Goal: Task Accomplishment & Management: Use online tool/utility

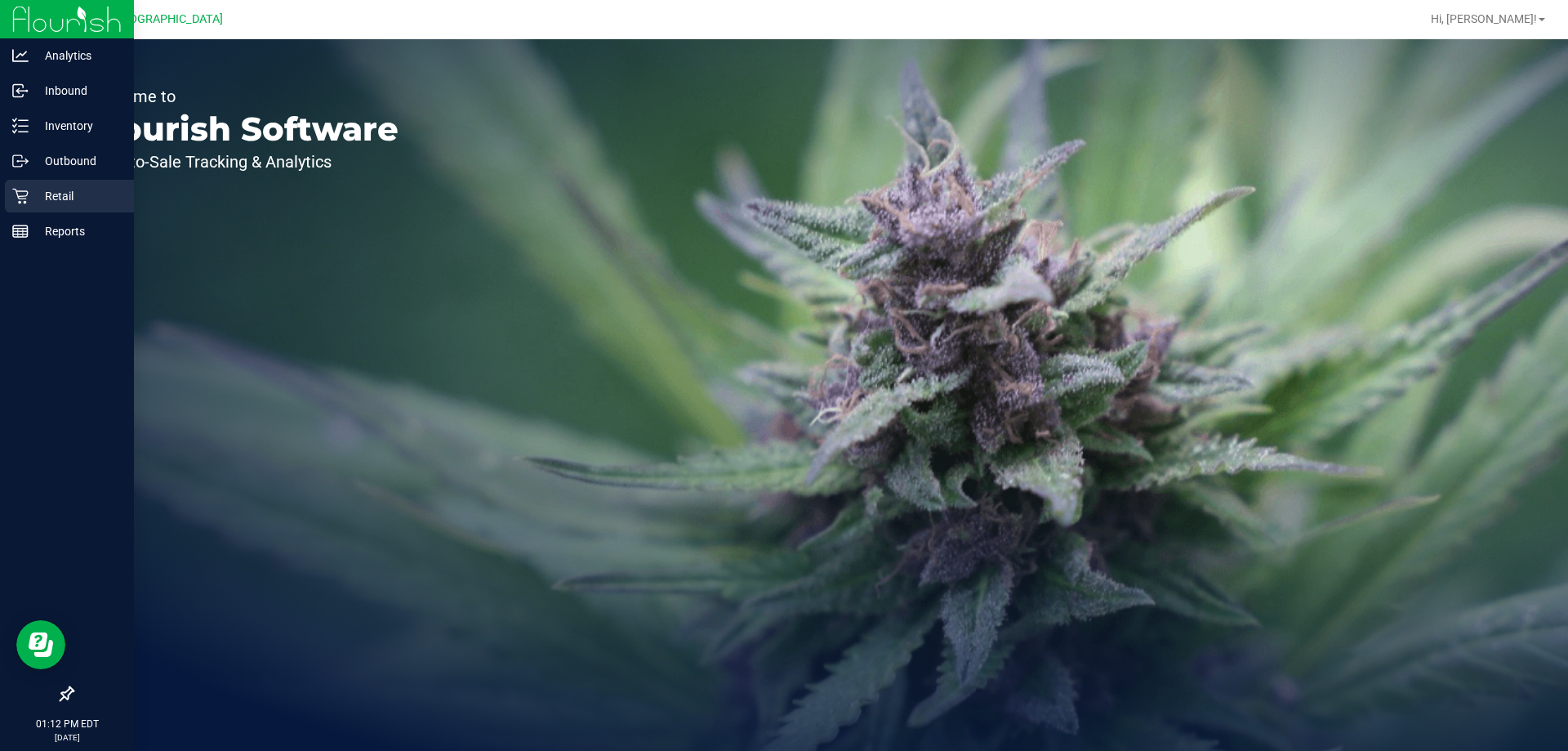
click at [20, 189] on icon at bounding box center [20, 195] width 16 height 16
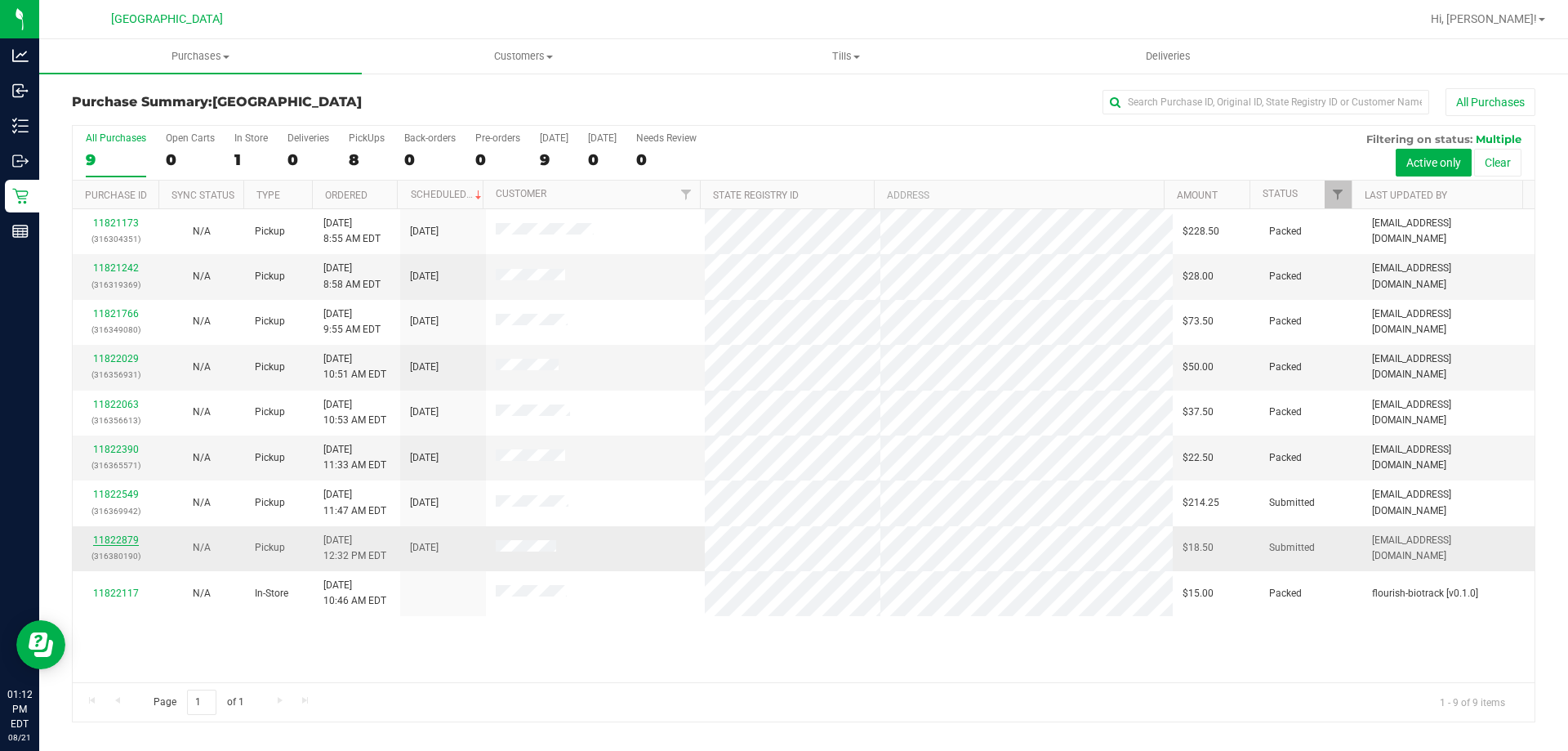
click at [110, 535] on link "11822879" at bounding box center [116, 540] width 46 height 11
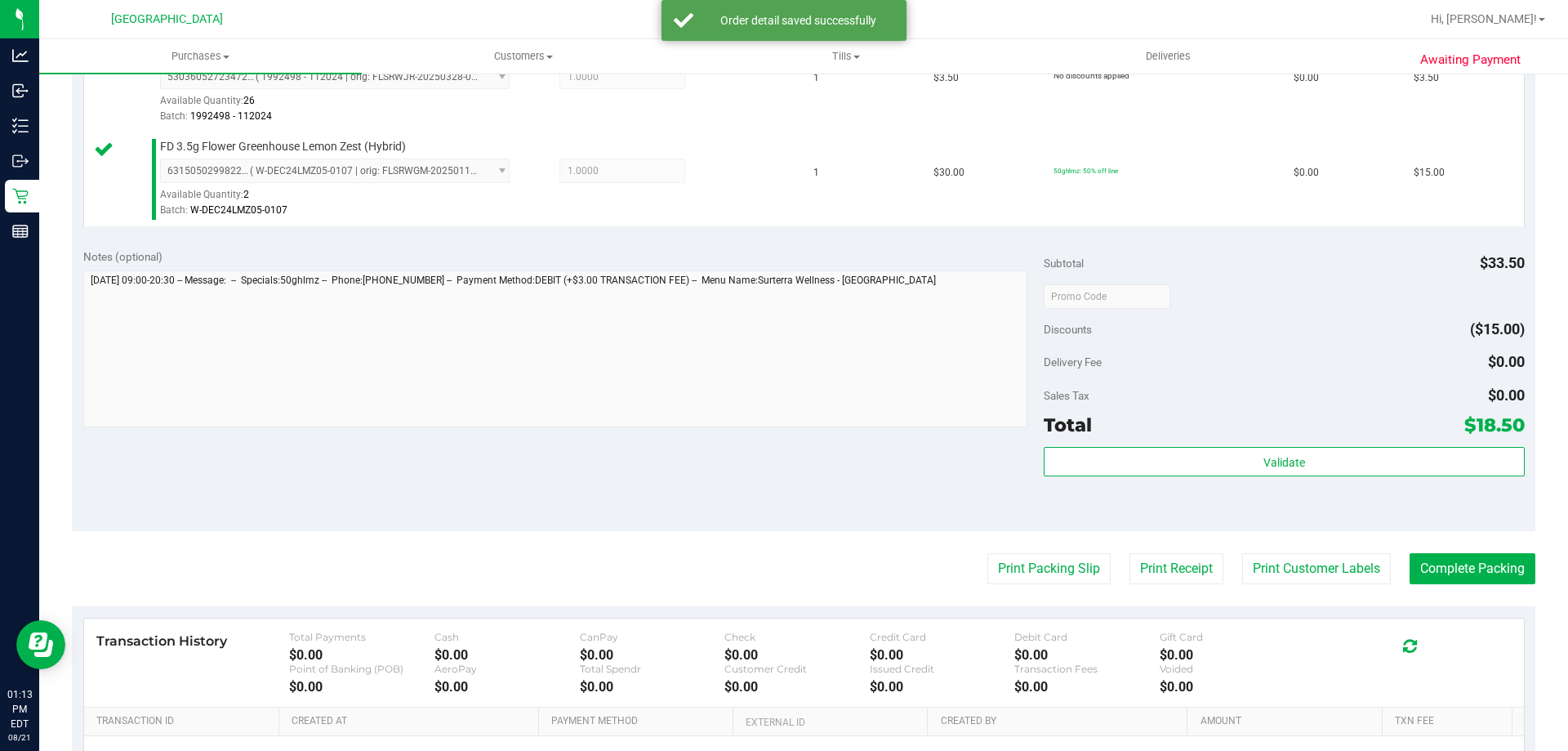
scroll to position [575, 0]
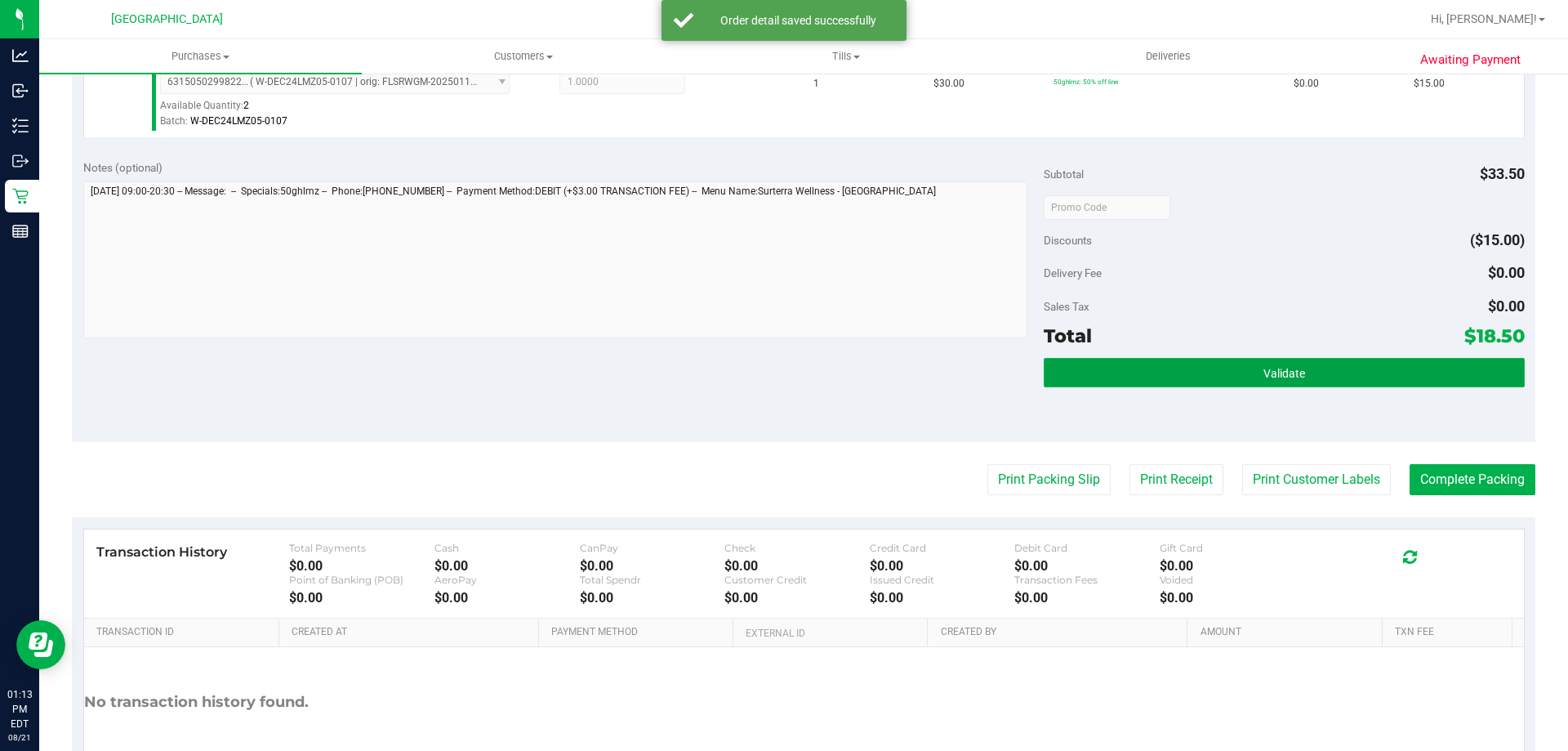
click at [1229, 383] on button "Validate" at bounding box center [1284, 372] width 481 height 30
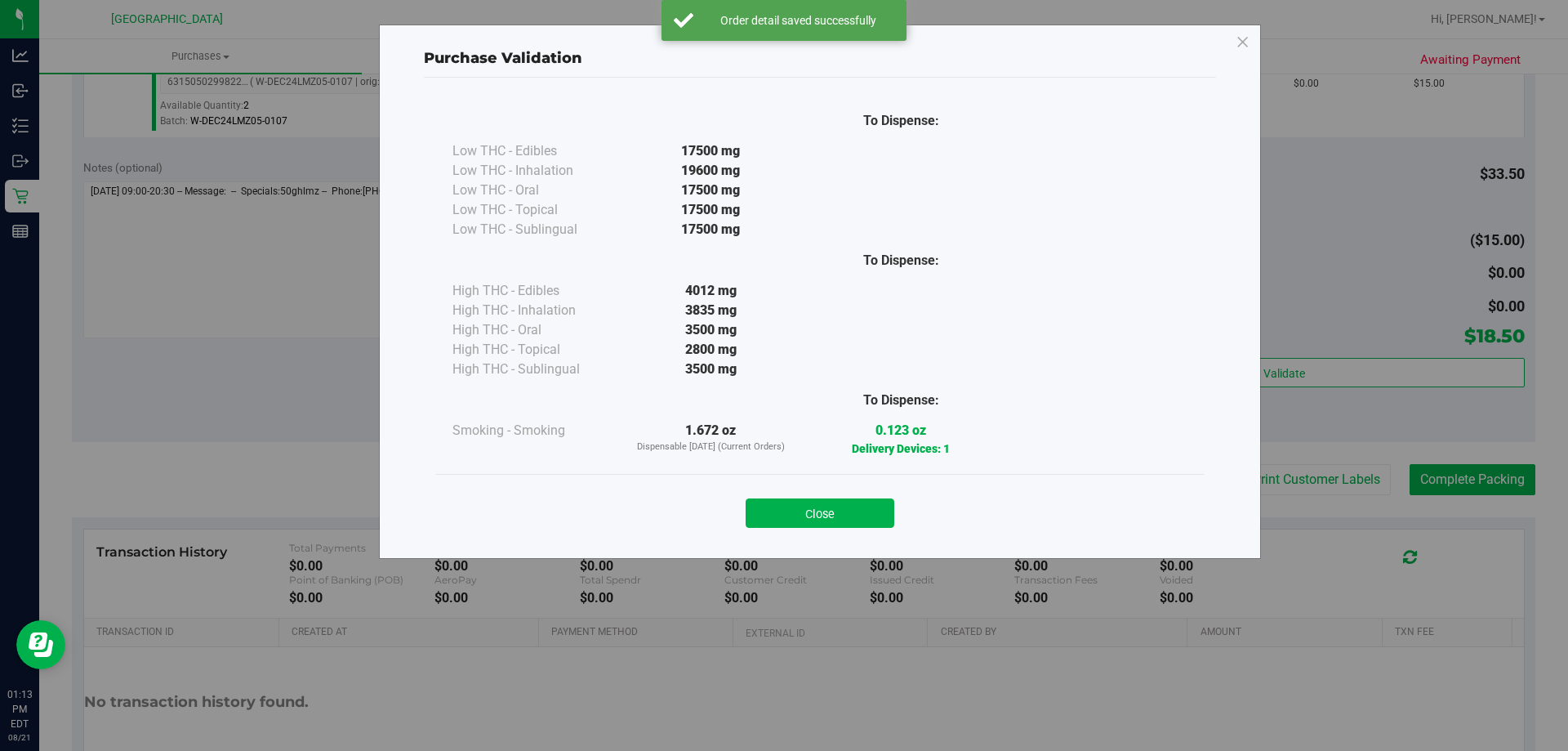
click at [893, 515] on button "Close" at bounding box center [820, 512] width 149 height 30
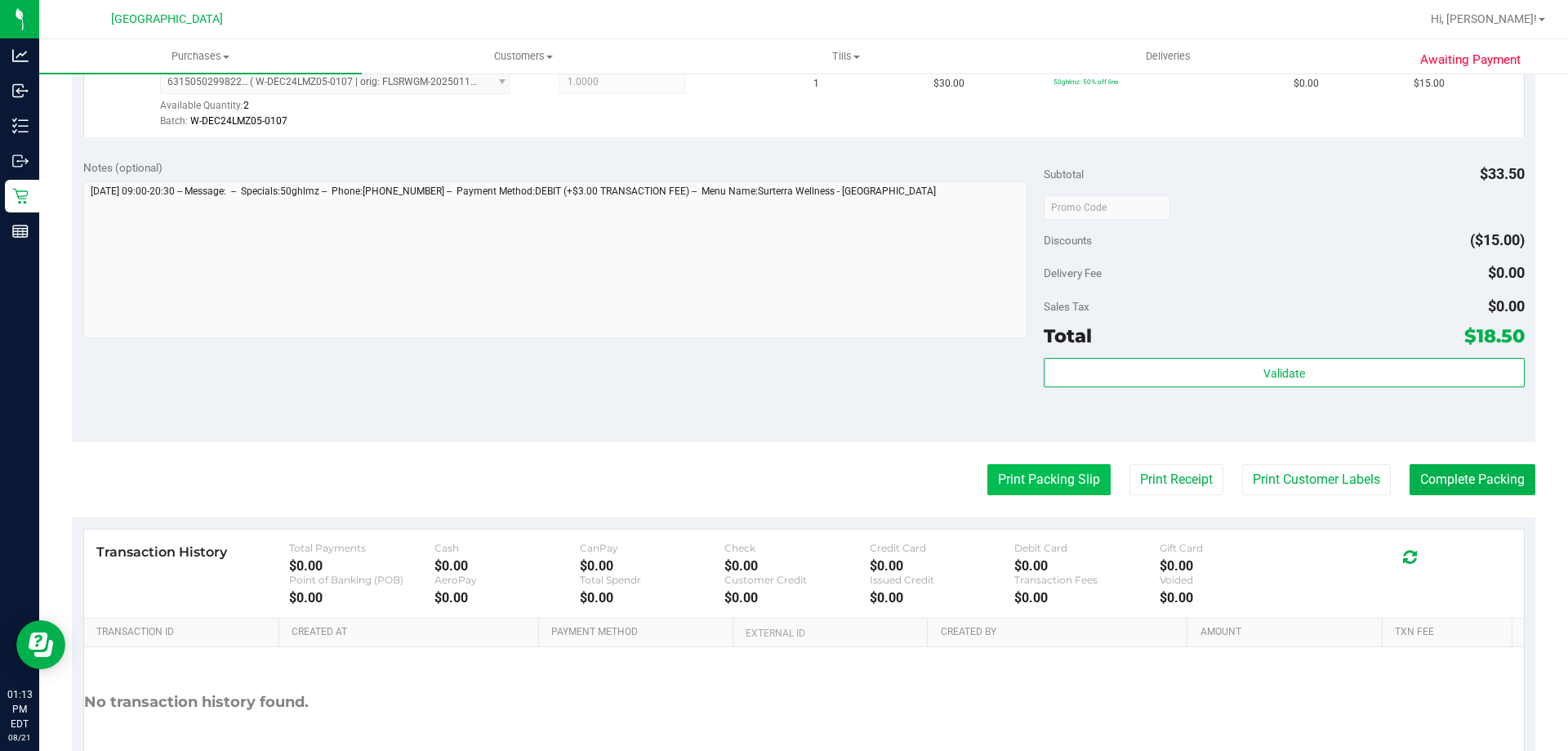
click at [1052, 475] on button "Print Packing Slip" at bounding box center [1049, 479] width 124 height 31
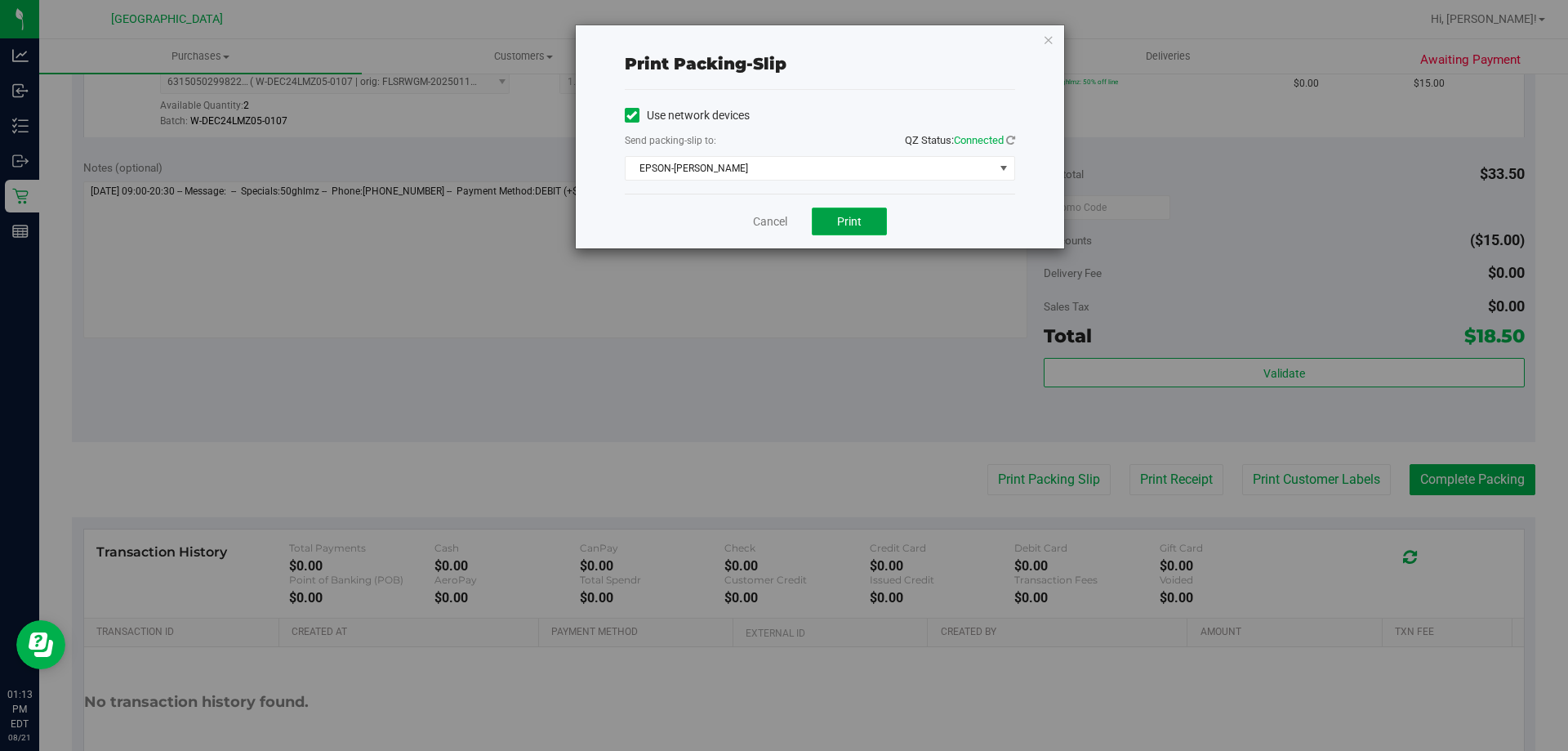
click at [859, 225] on span "Print" at bounding box center [850, 222] width 25 height 13
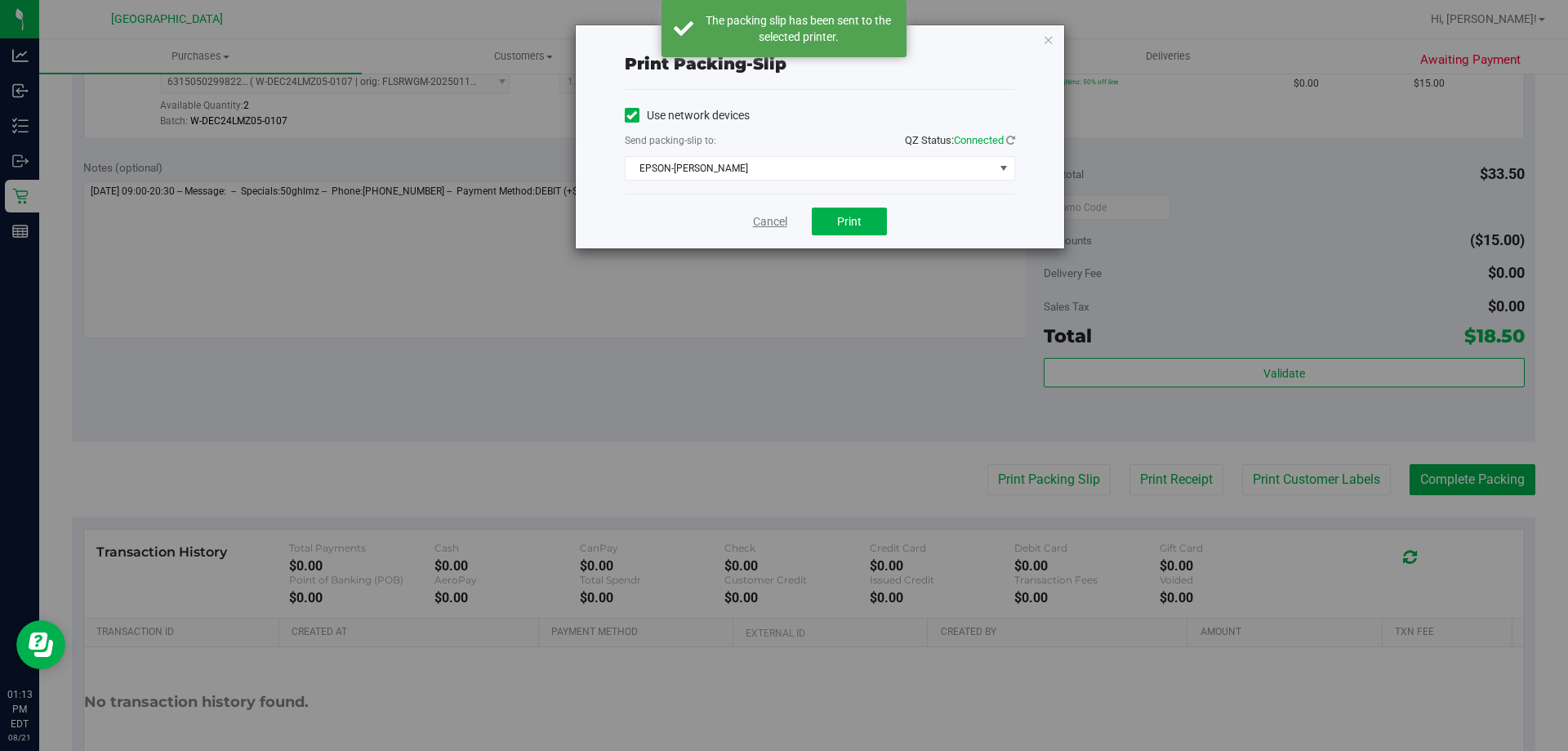
click at [782, 213] on link "Cancel" at bounding box center [770, 222] width 34 height 17
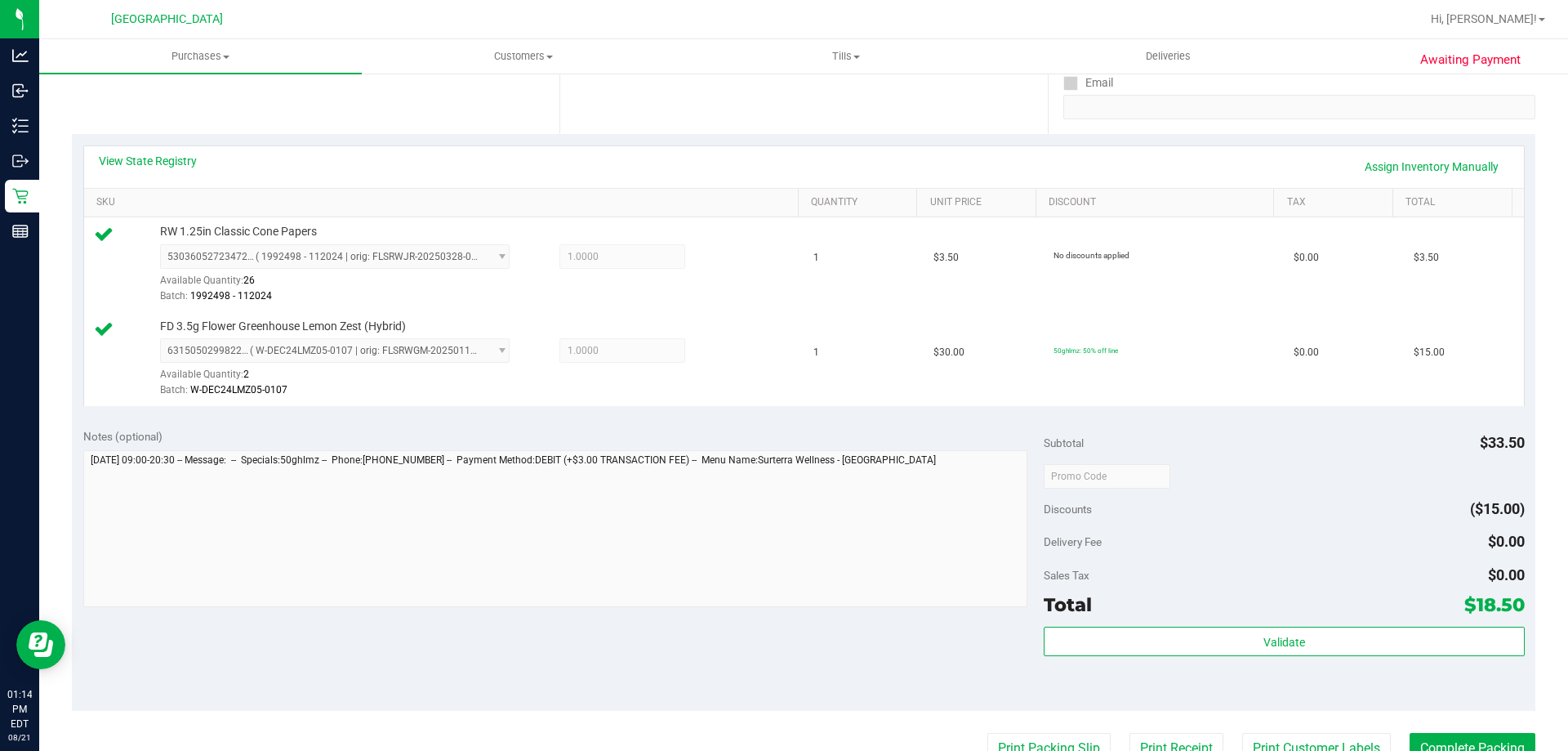
scroll to position [493, 0]
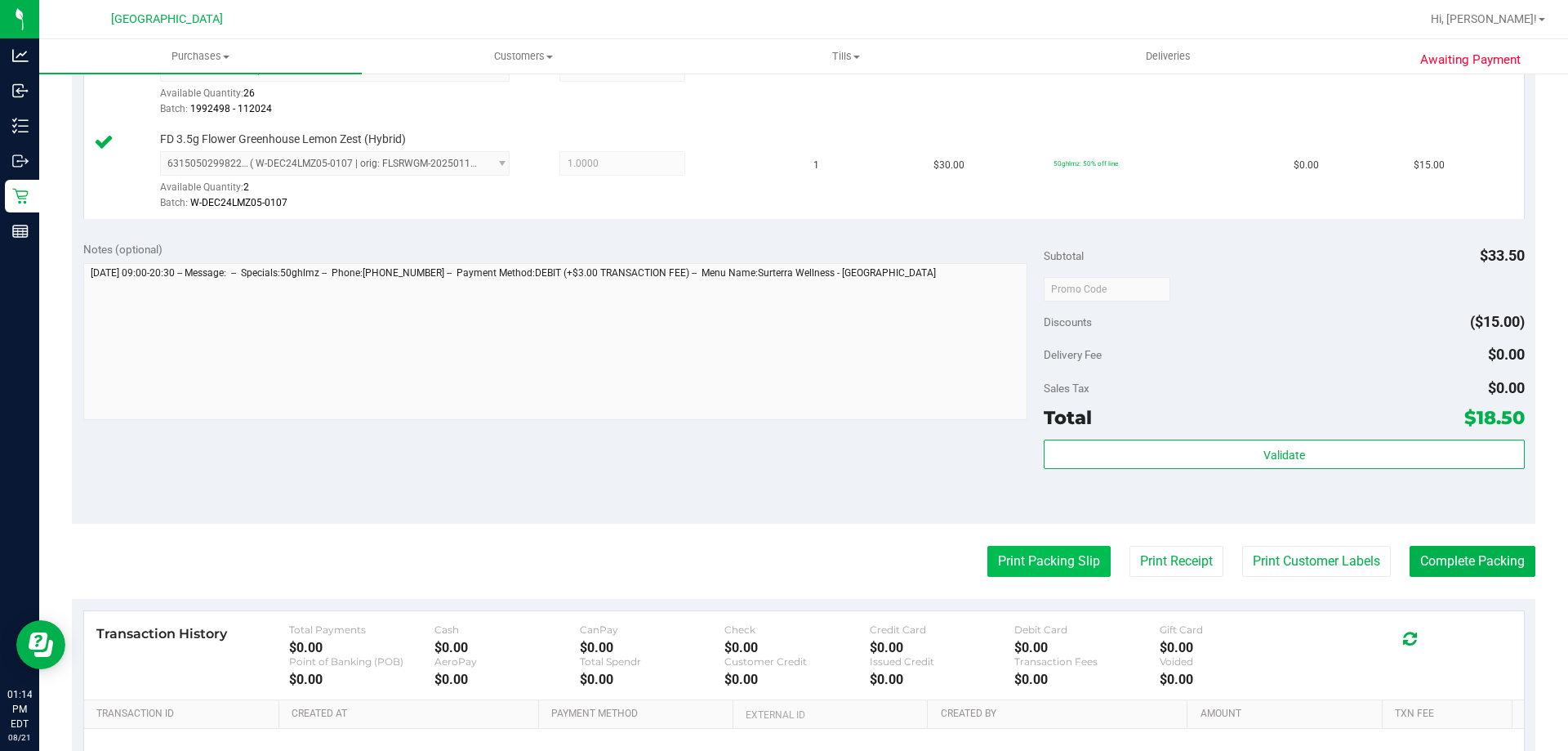
click at [1009, 555] on button "Print Packing Slip" at bounding box center [1049, 561] width 124 height 31
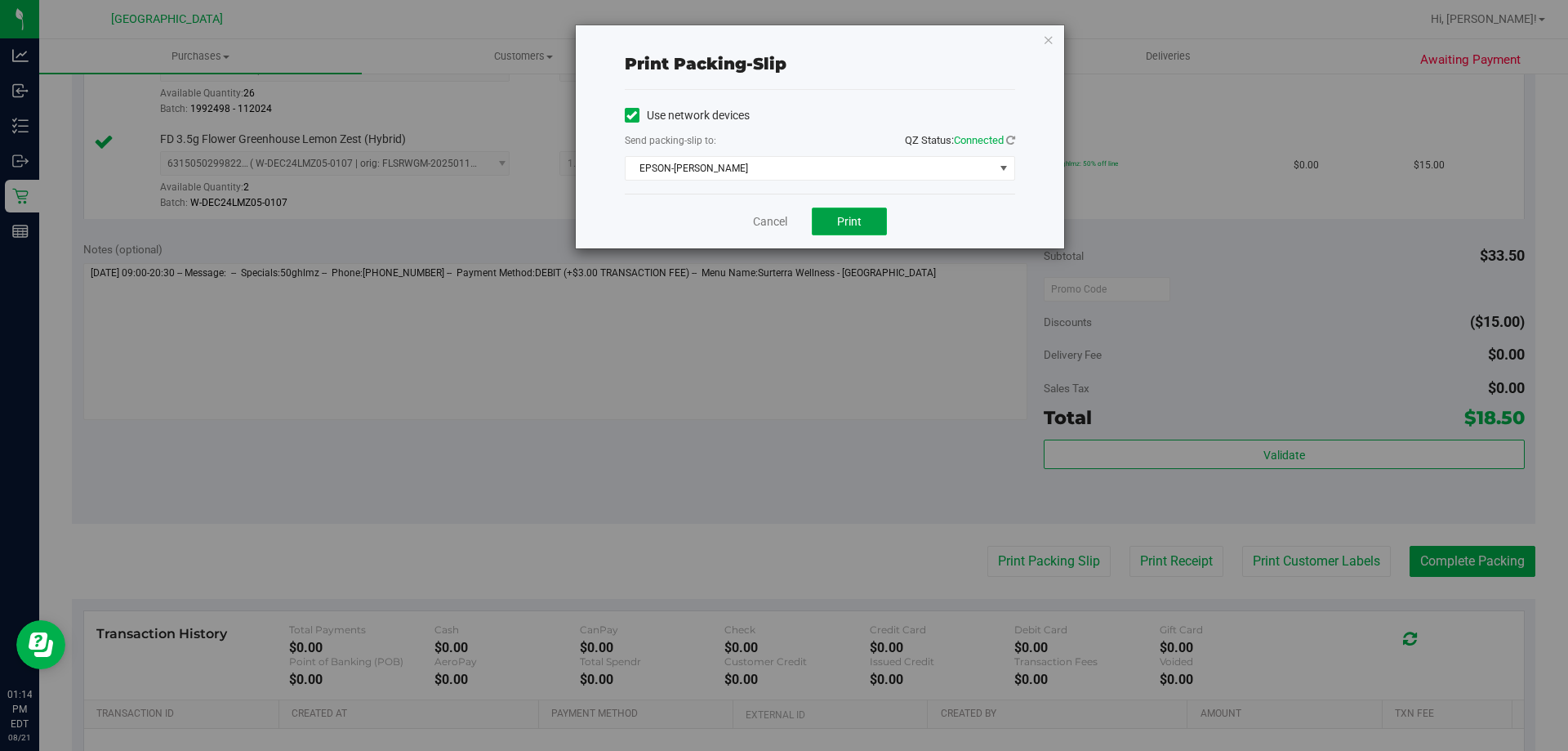
drag, startPoint x: 838, startPoint y: 214, endPoint x: 845, endPoint y: 212, distance: 7.3
click at [842, 215] on span "Print" at bounding box center [850, 222] width 25 height 13
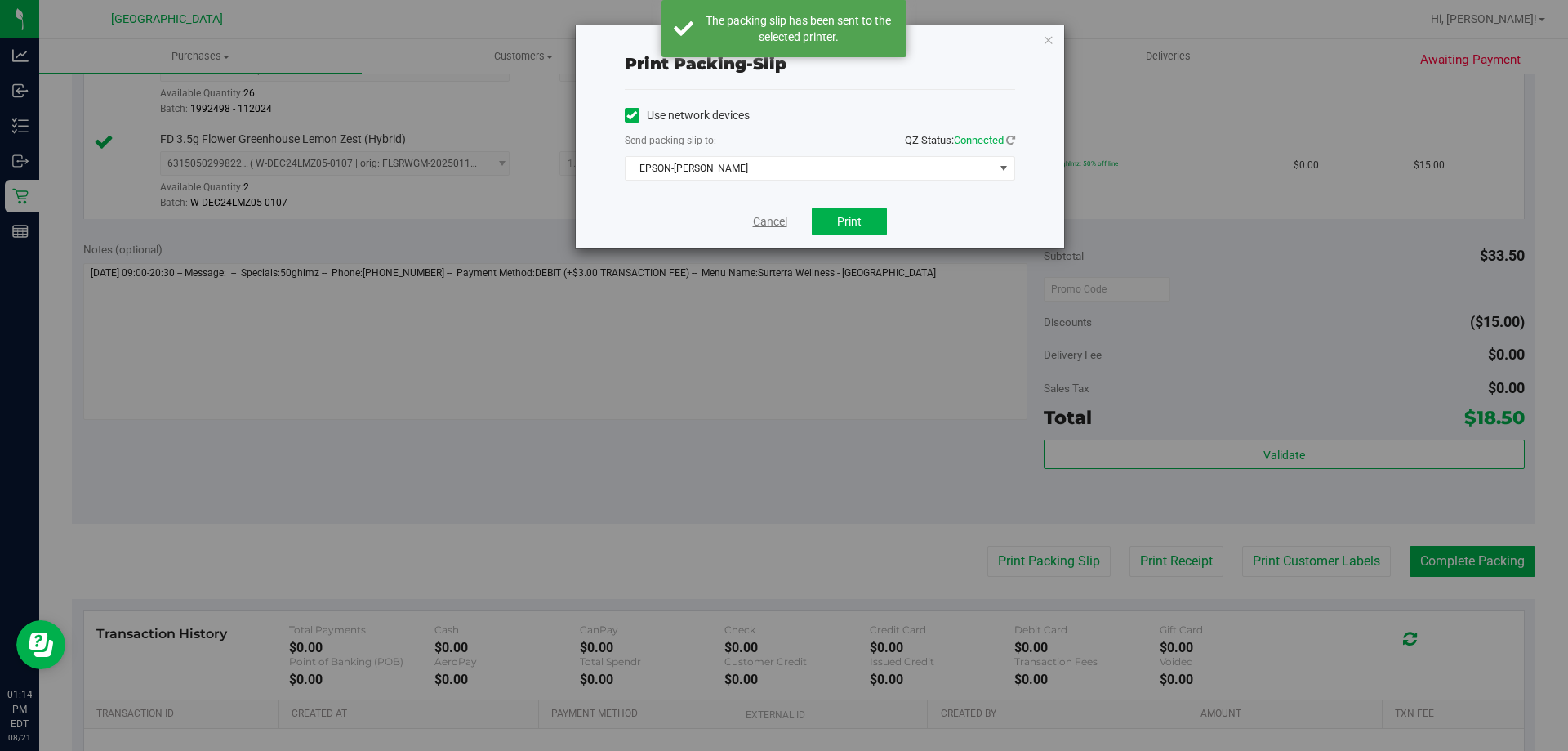
click at [769, 219] on link "Cancel" at bounding box center [770, 222] width 34 height 17
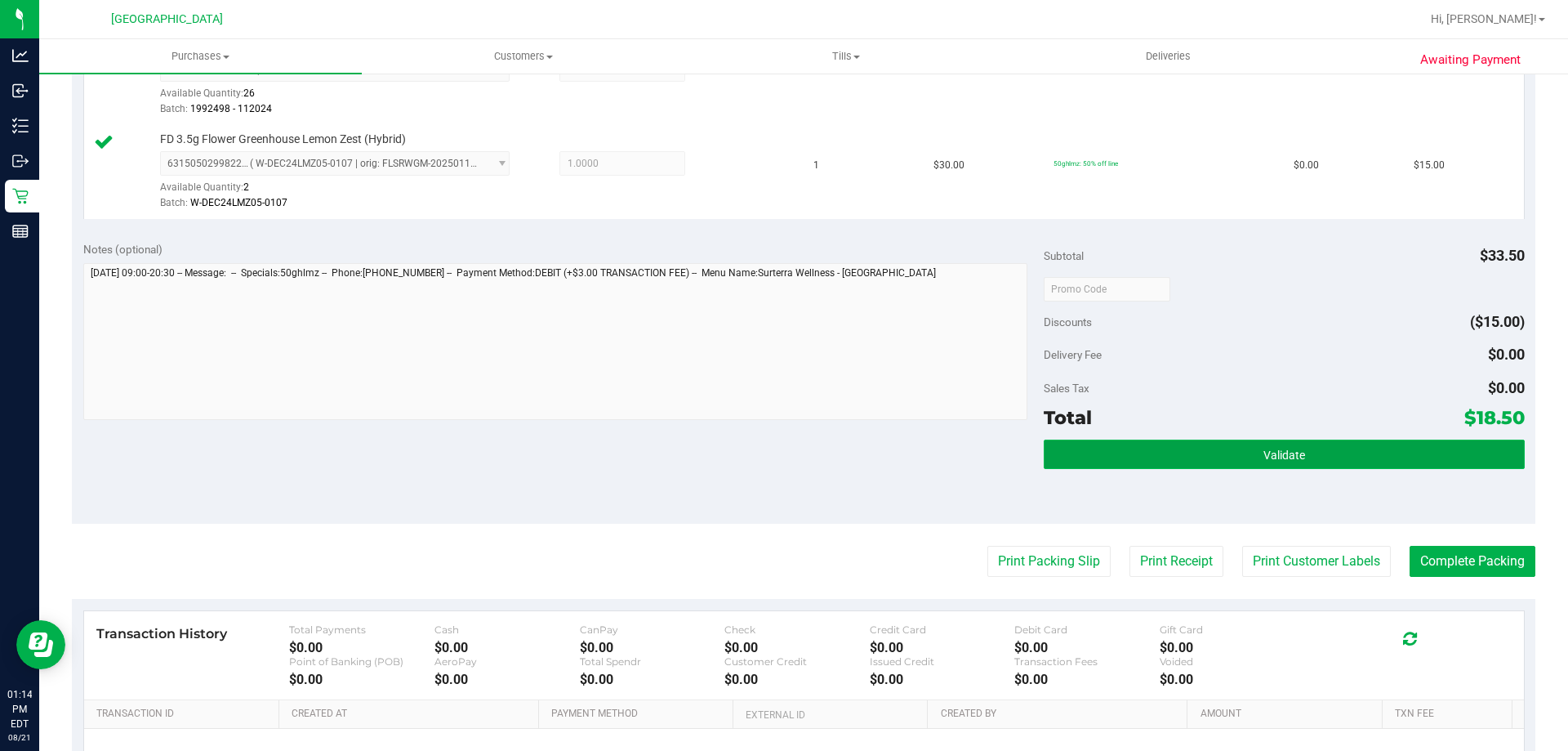
click at [1334, 450] on button "Validate" at bounding box center [1284, 454] width 481 height 30
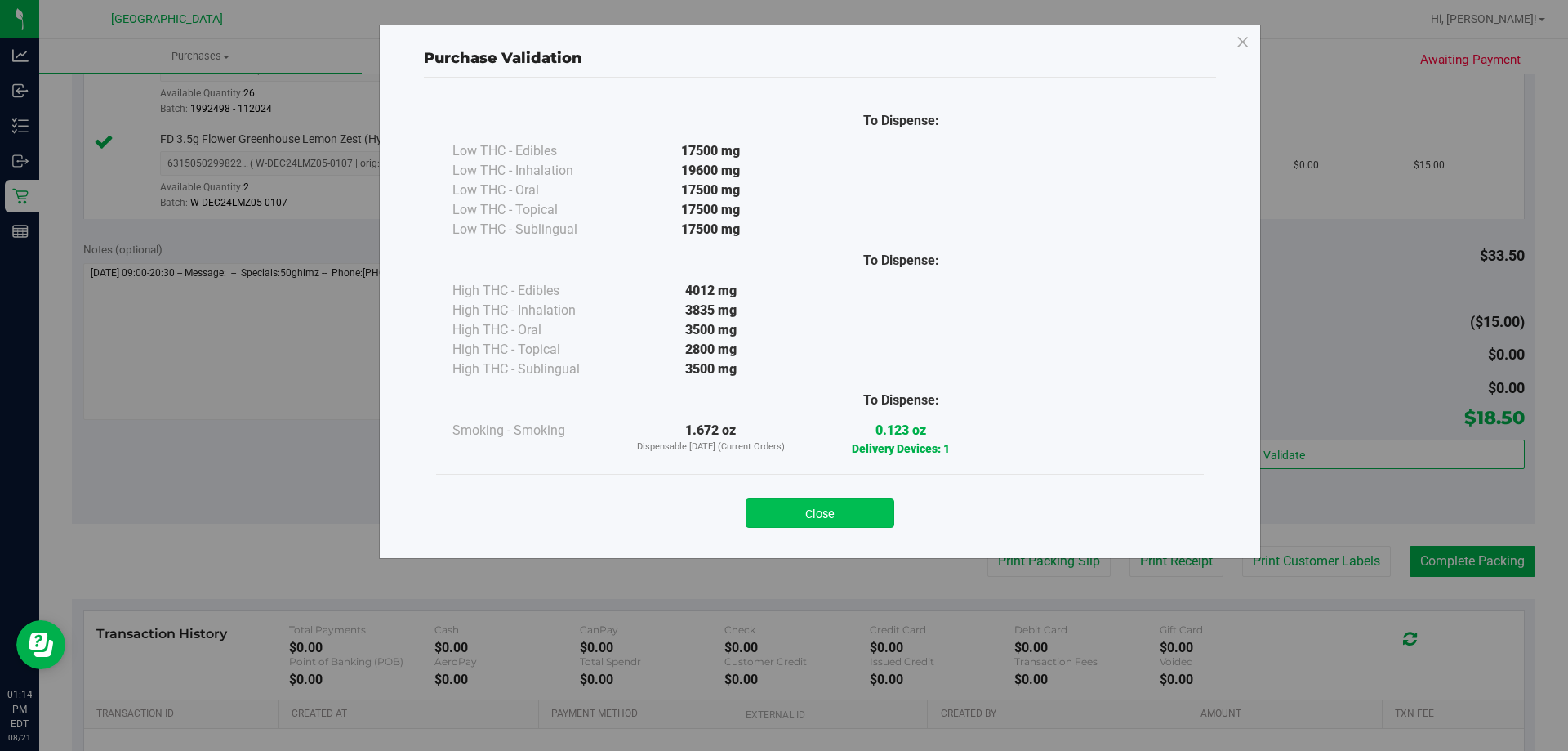
click at [799, 516] on button "Close" at bounding box center [820, 512] width 149 height 30
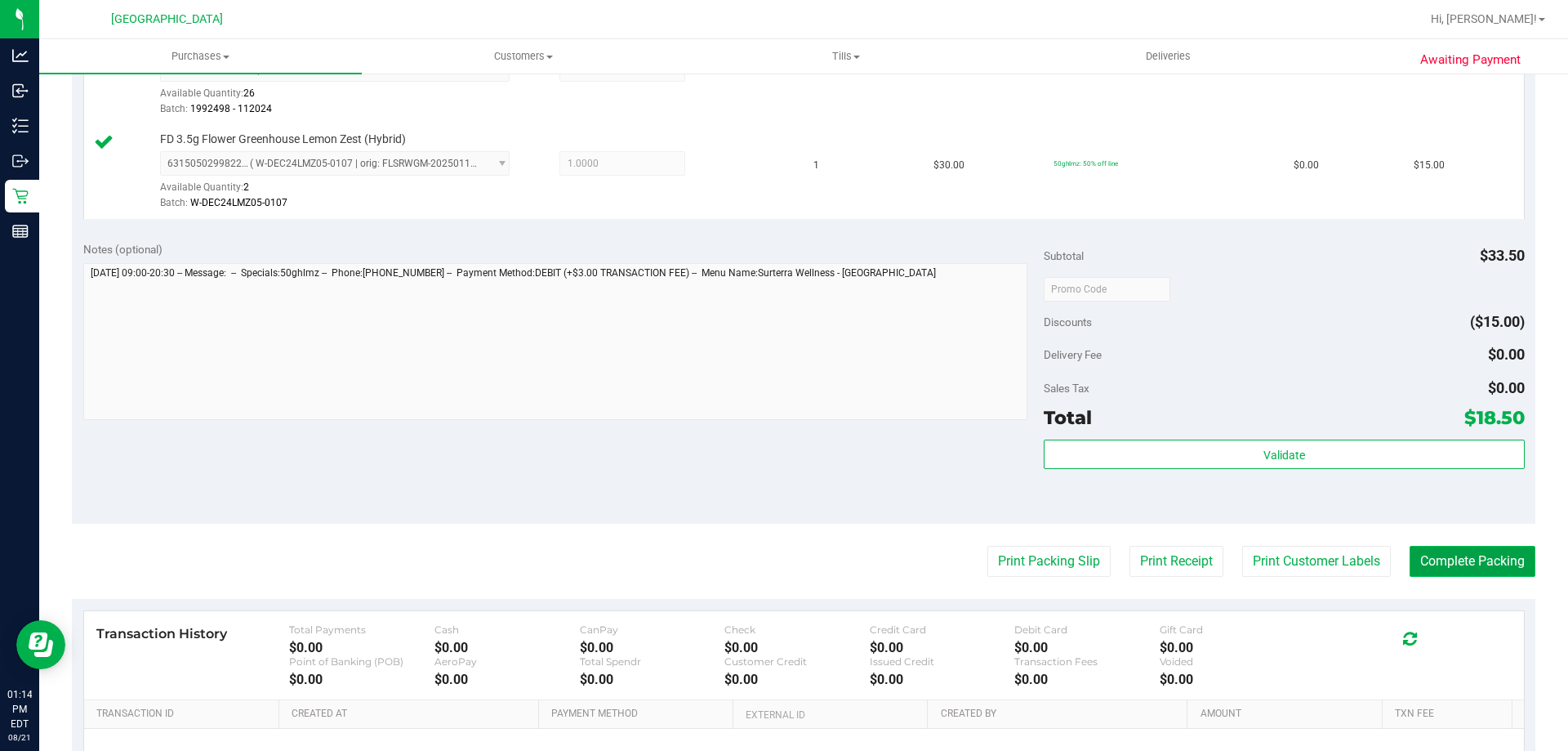
drag, startPoint x: 1434, startPoint y: 570, endPoint x: 1438, endPoint y: 562, distance: 8.9
click at [1436, 568] on button "Complete Packing" at bounding box center [1473, 561] width 126 height 31
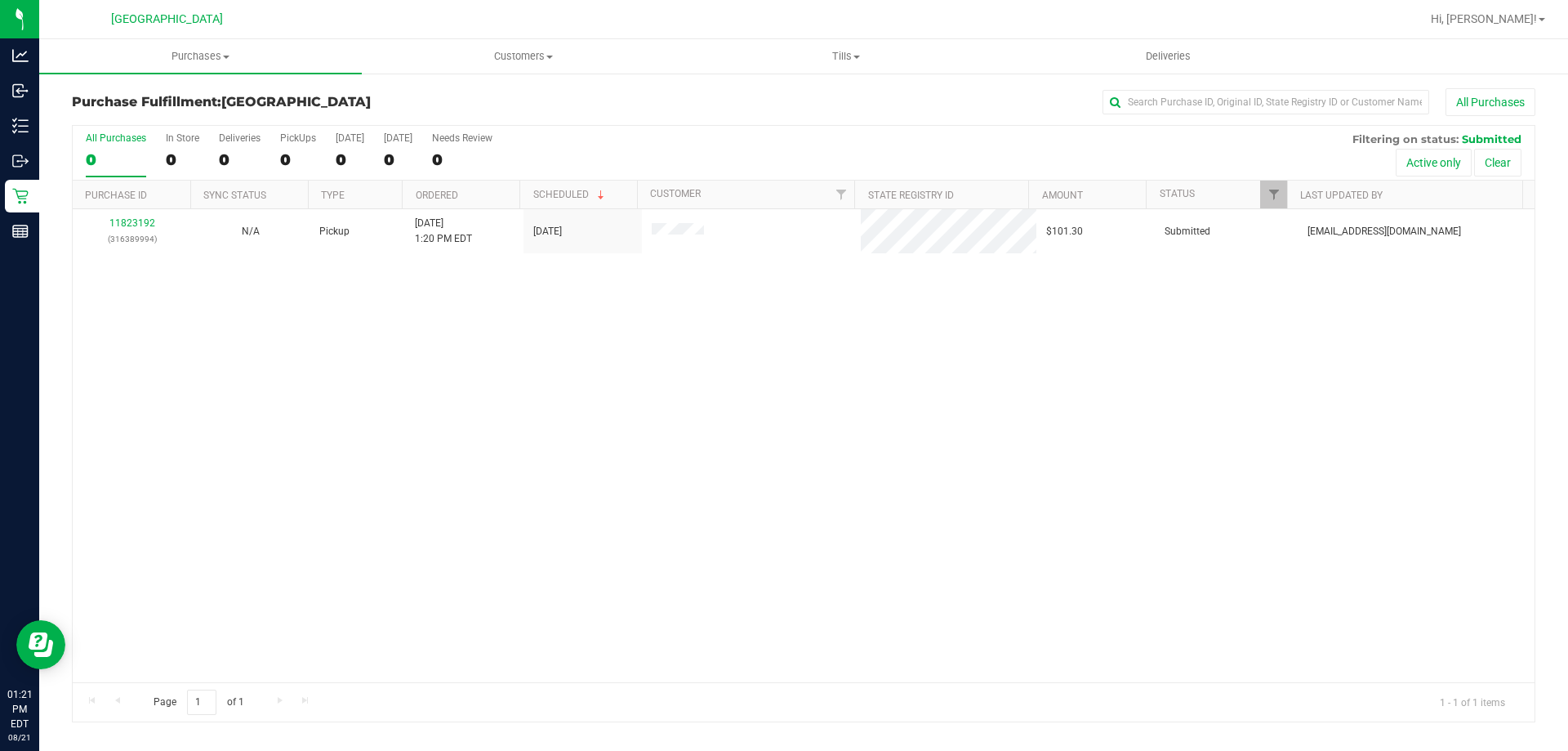
click at [724, 326] on div "11823192 (316389994) N/A Pickup 8/21/2025 1:20 PM EDT 8/21/2025 $101.30 Submitt…" at bounding box center [804, 445] width 1462 height 473
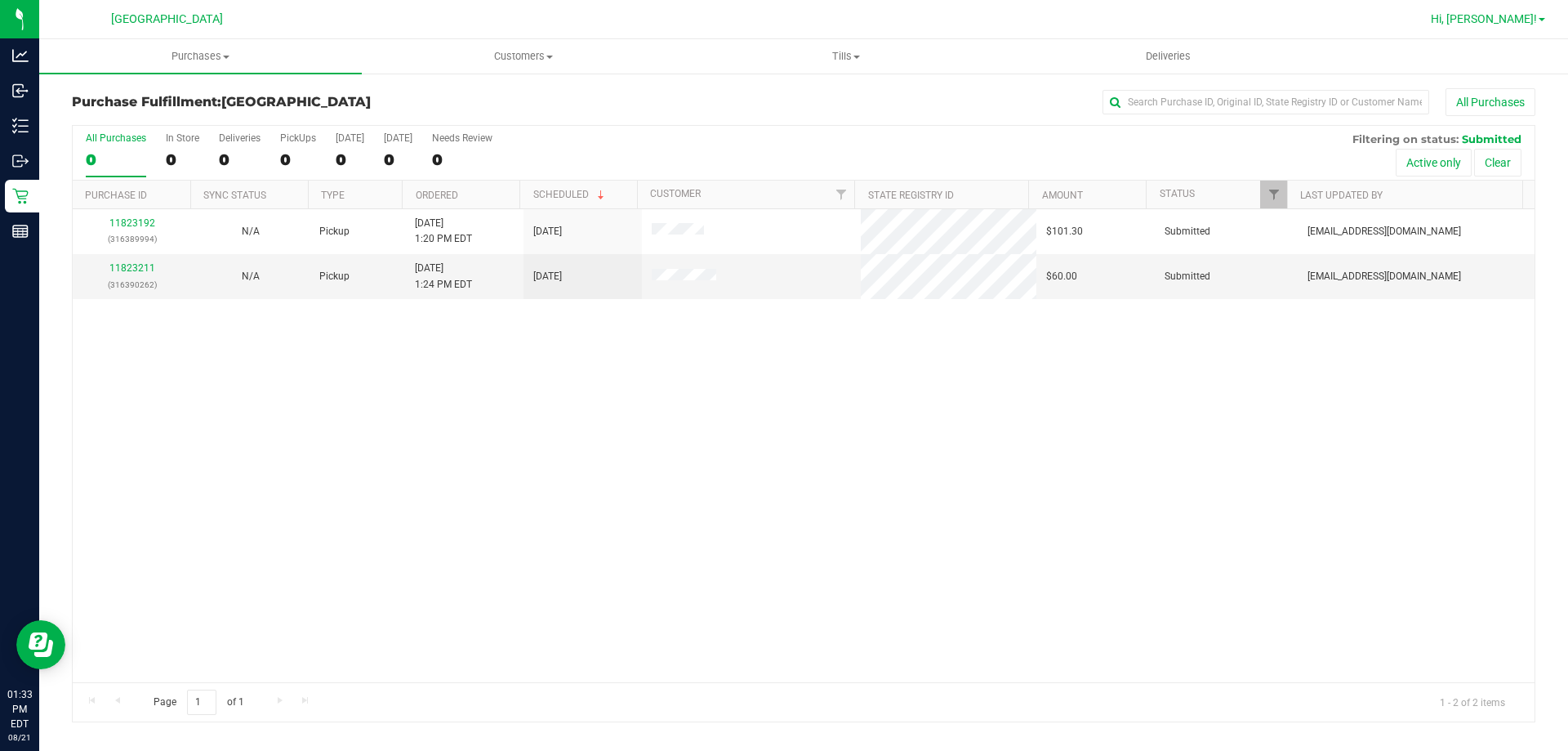
click at [1514, 21] on span "Hi, [PERSON_NAME]!" at bounding box center [1484, 19] width 107 height 13
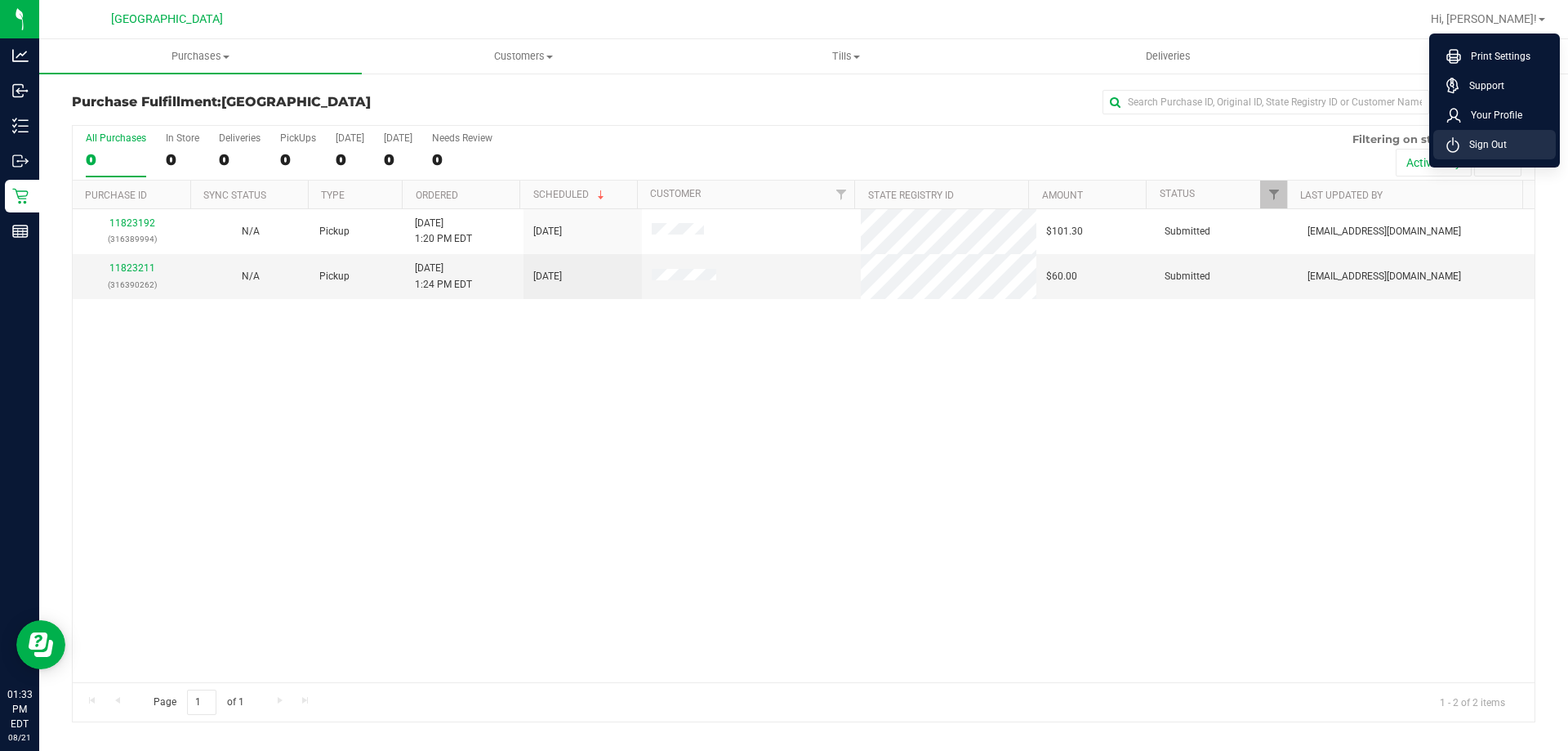
click at [1482, 148] on span "Sign Out" at bounding box center [1483, 144] width 48 height 16
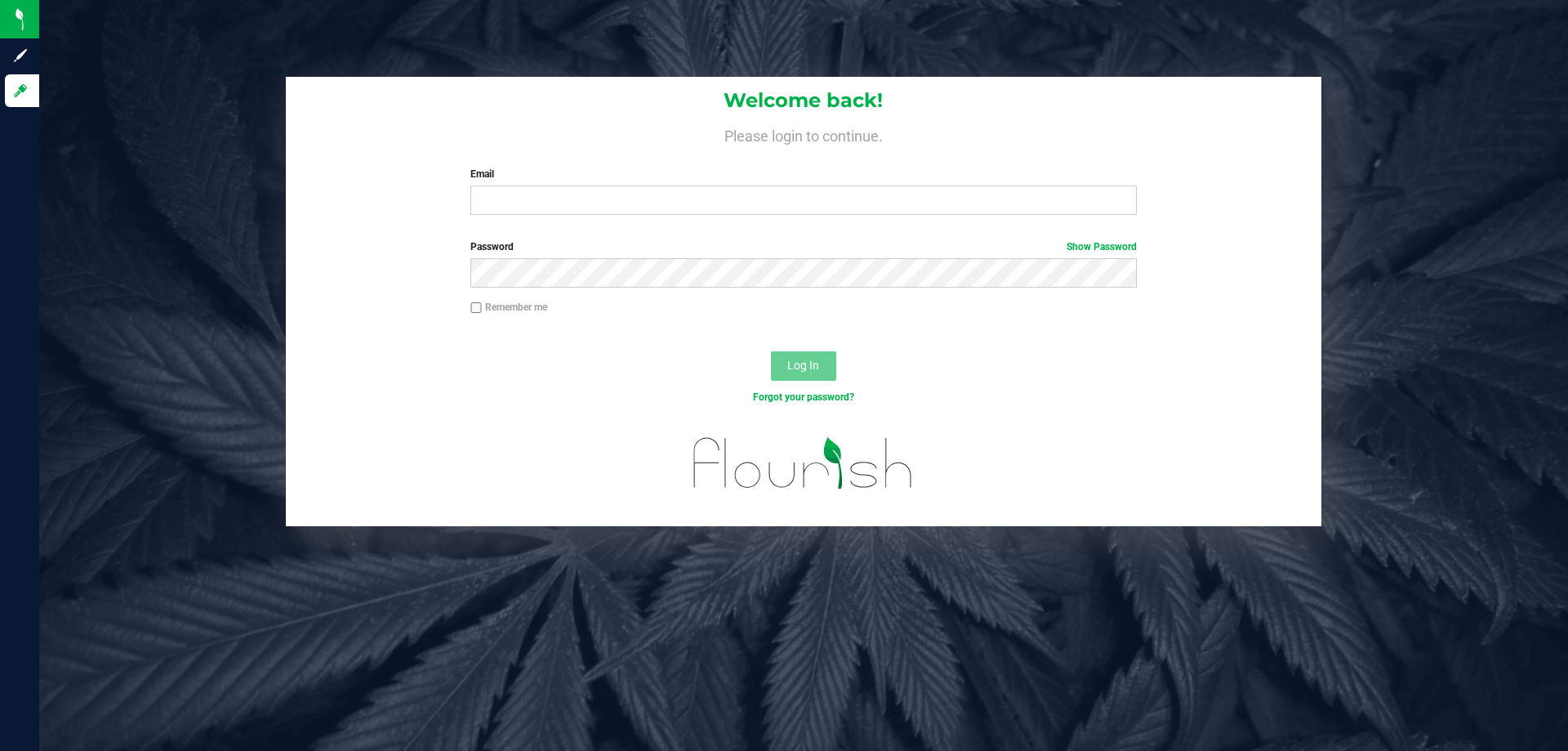
click at [541, 175] on label "Email" at bounding box center [803, 173] width 665 height 14
click at [541, 186] on input "Email" at bounding box center [803, 200] width 665 height 30
type input "rcrews@liveparallel.com"
click at [771, 351] on button "Log In" at bounding box center [804, 366] width 66 height 30
